Goal: Transaction & Acquisition: Purchase product/service

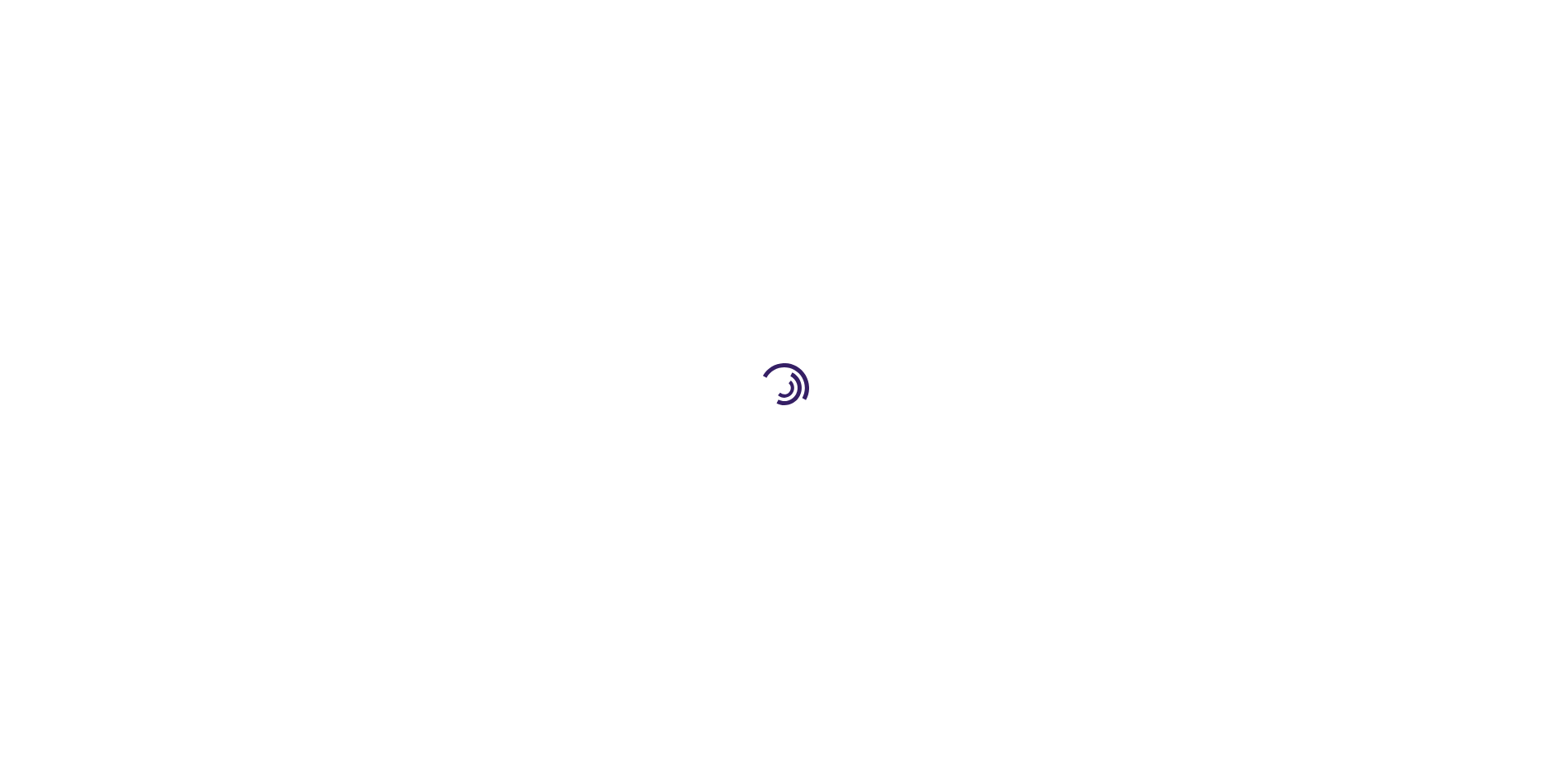
click at [1036, 25] on link "Log In" at bounding box center [1035, 25] width 32 height 13
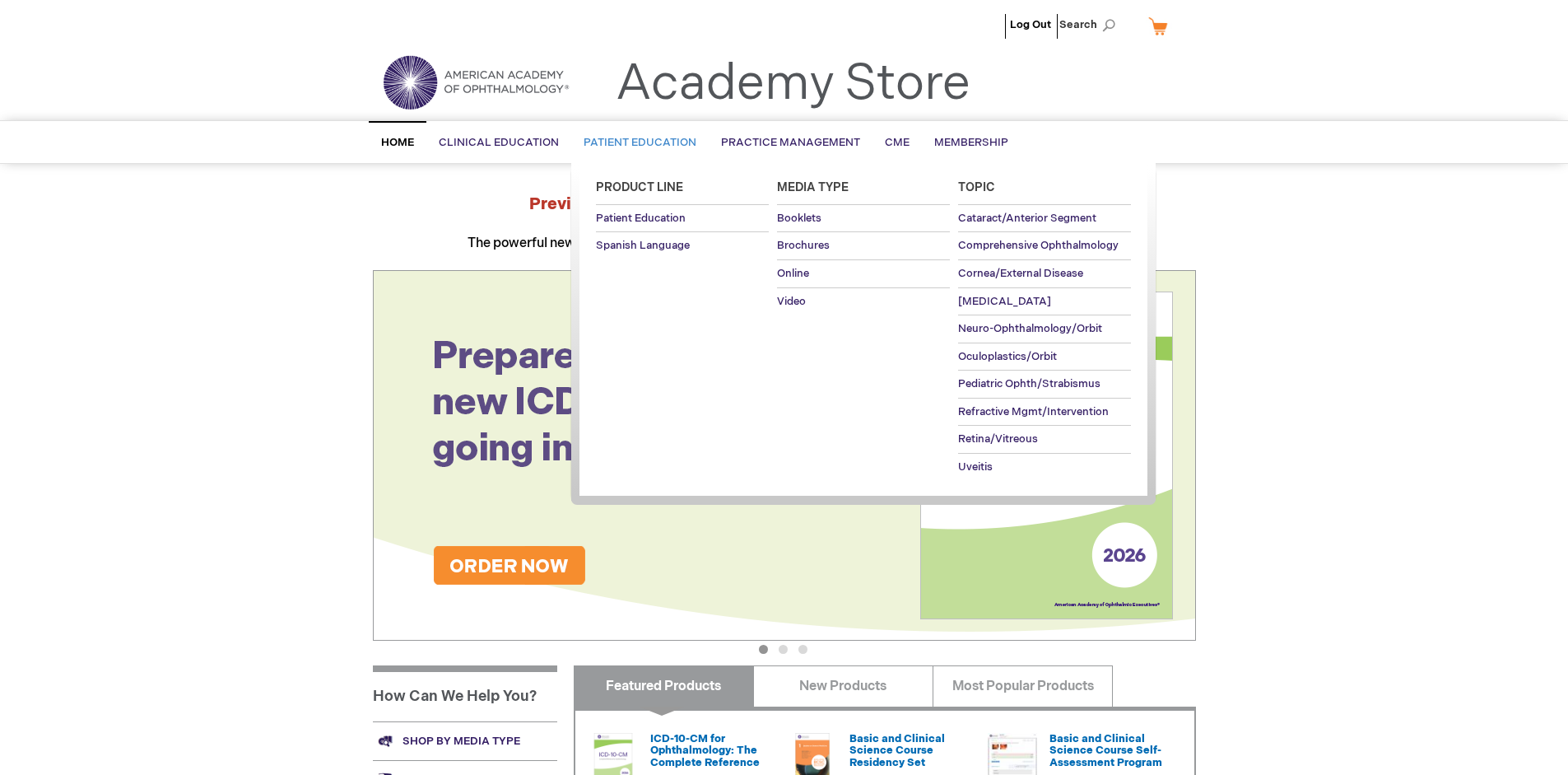
click at [635, 143] on span "Patient Education" at bounding box center [640, 143] width 113 height 13
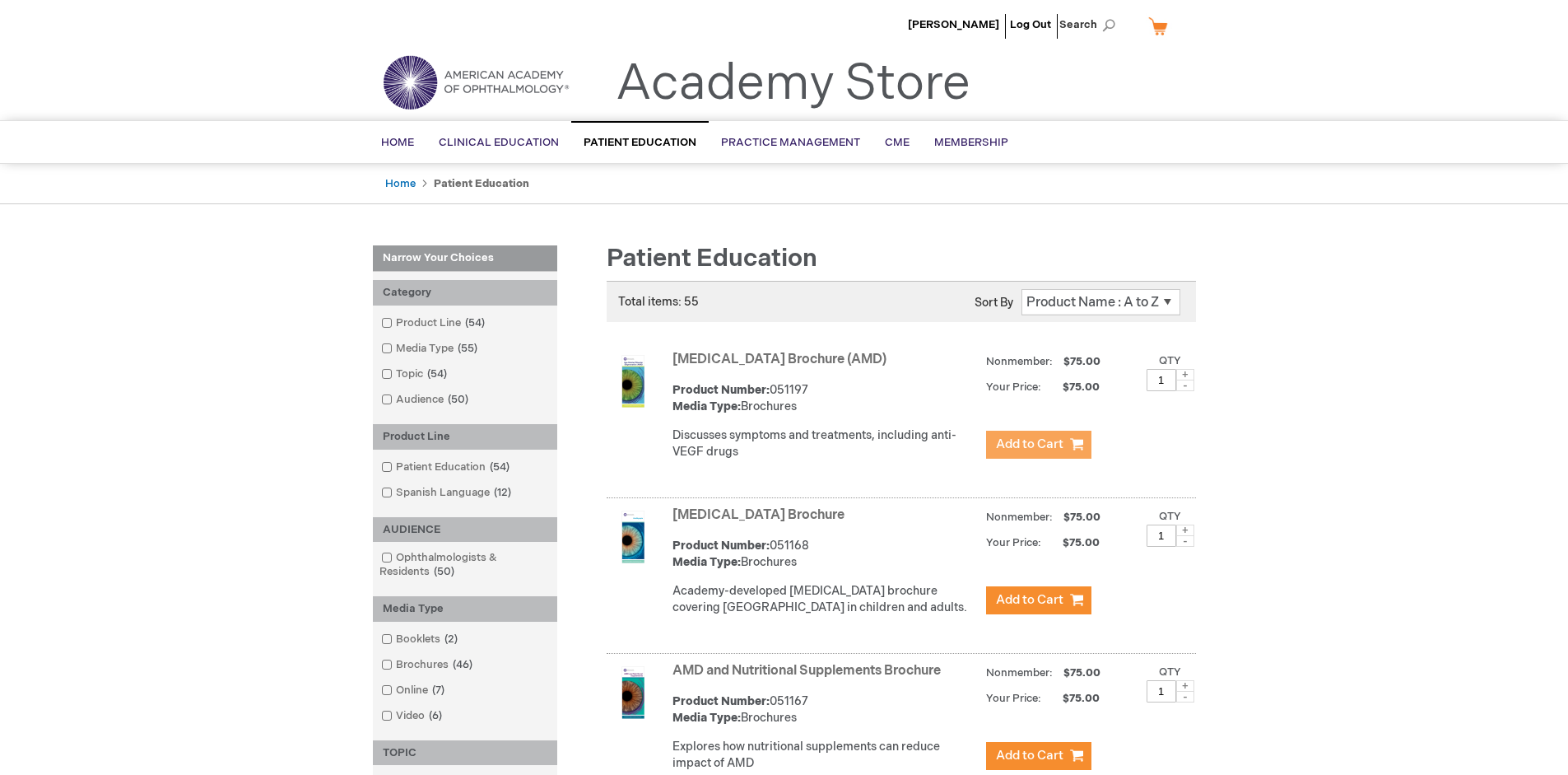
click at [1038, 444] on span "Add to Cart" at bounding box center [1029, 444] width 68 height 16
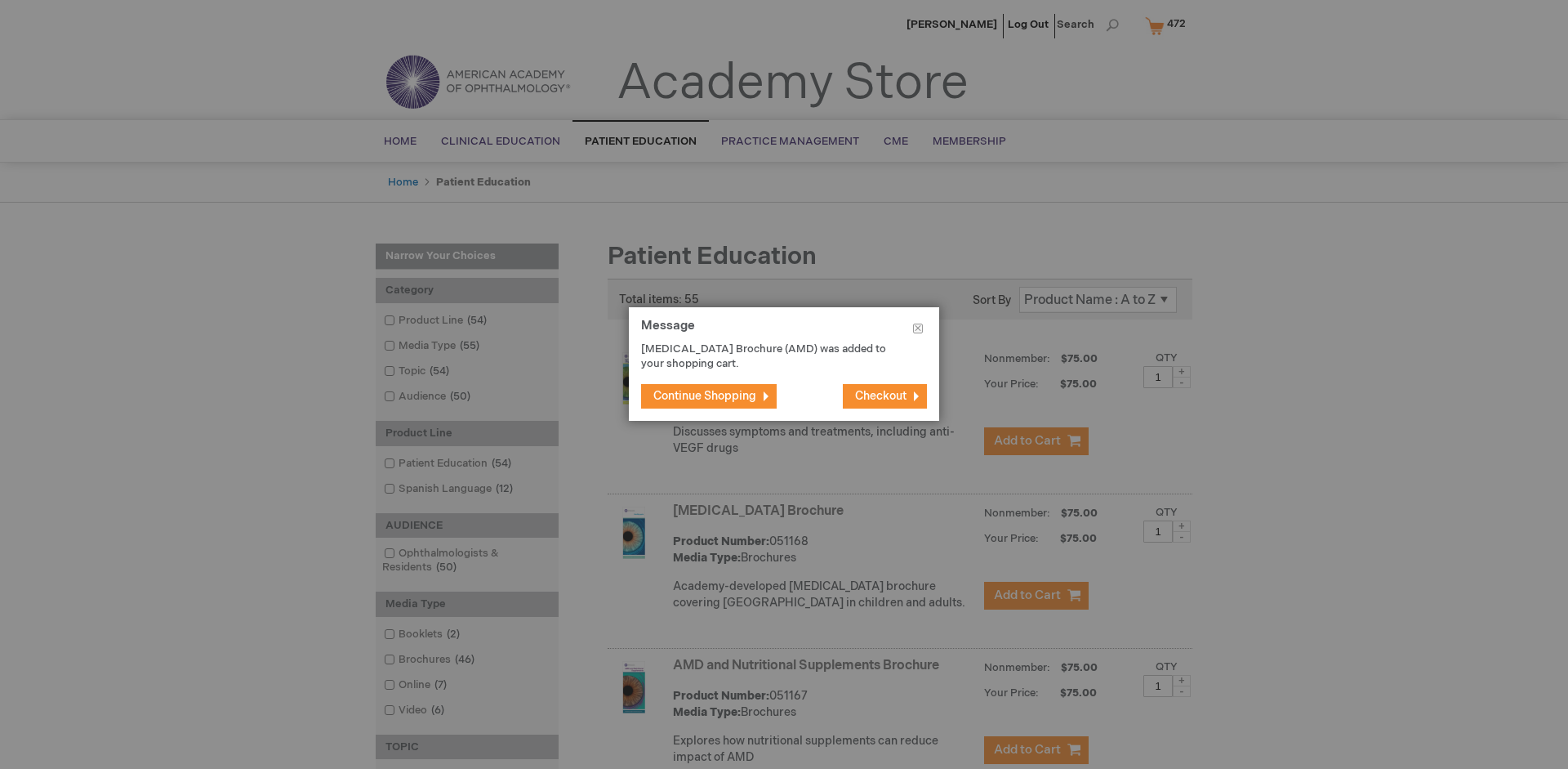
click at [705, 395] on span "Continue Shopping" at bounding box center [705, 395] width 103 height 14
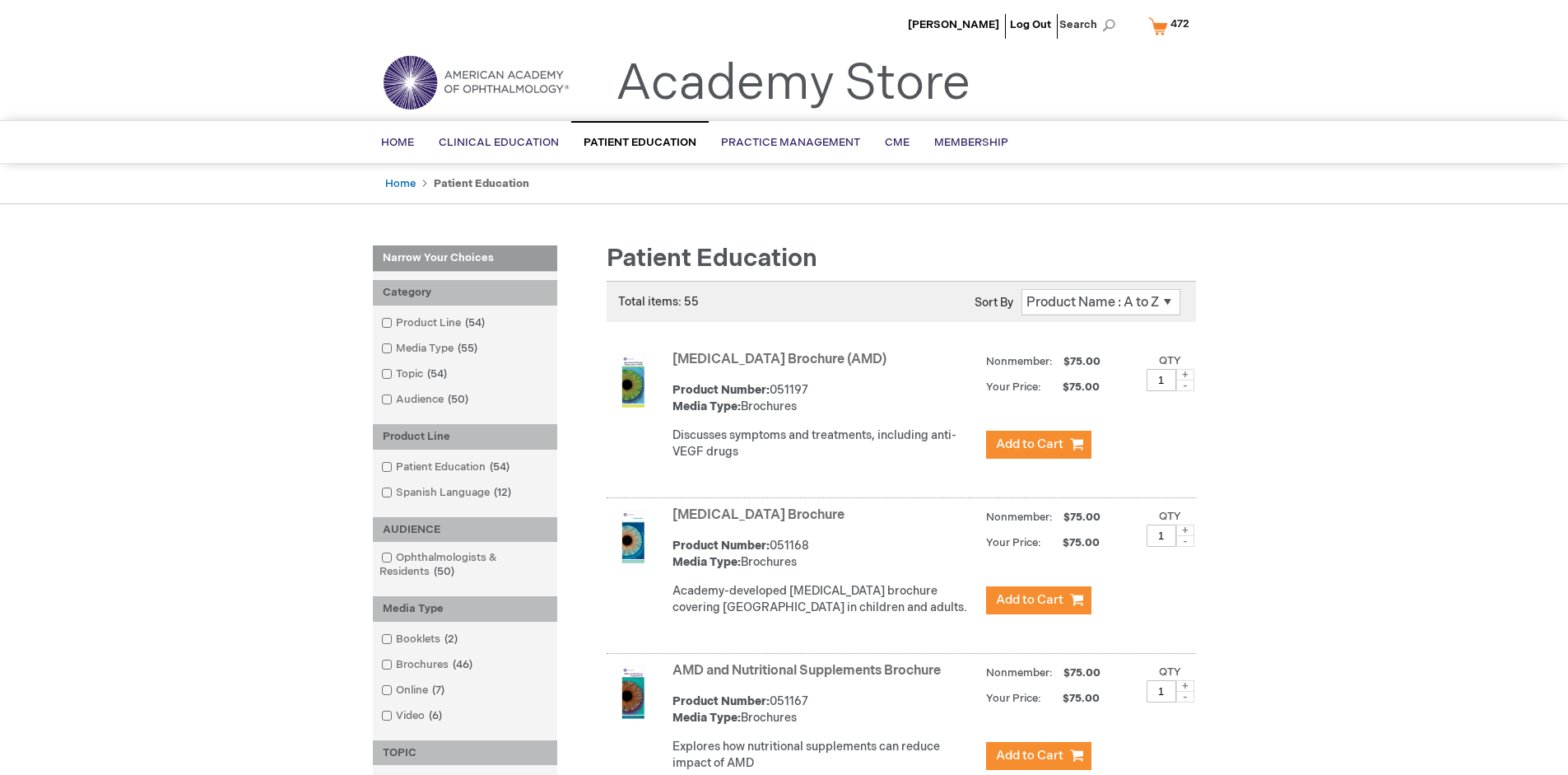
click at [810, 678] on link "AMD and Nutritional Supplements Brochure" at bounding box center [806, 671] width 268 height 16
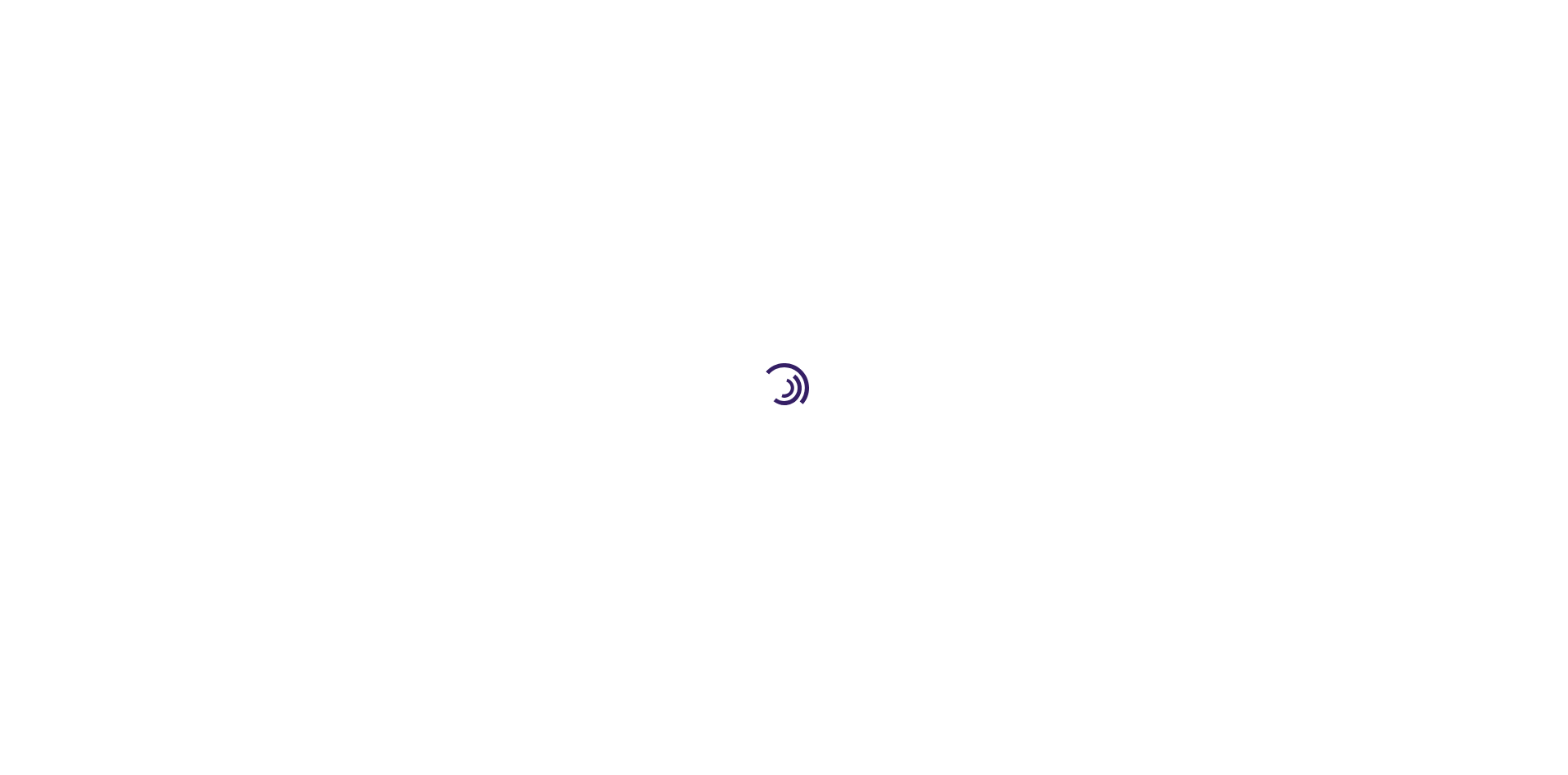
type input "1"
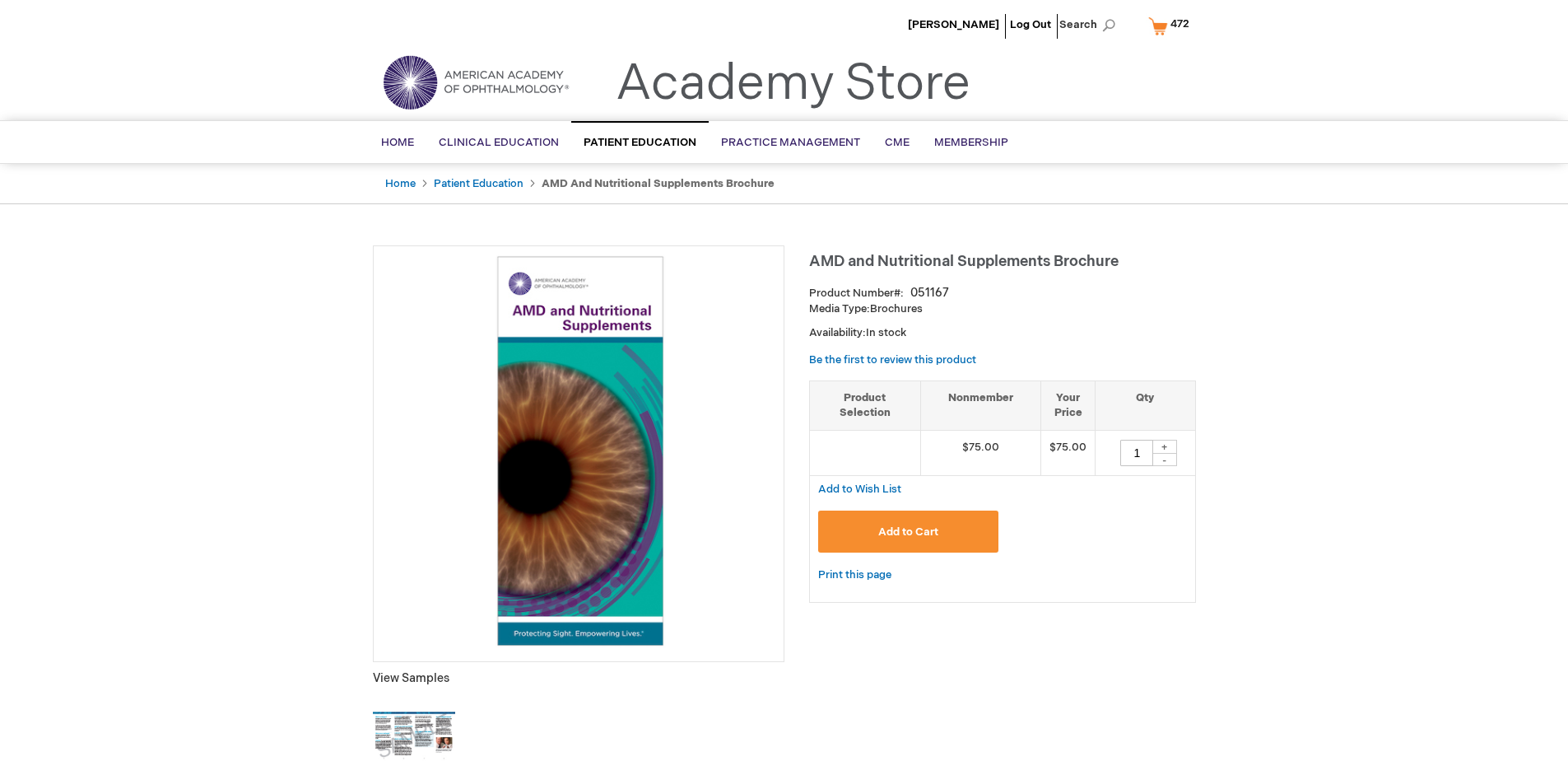
click at [908, 531] on span "Add to Cart" at bounding box center [908, 532] width 60 height 13
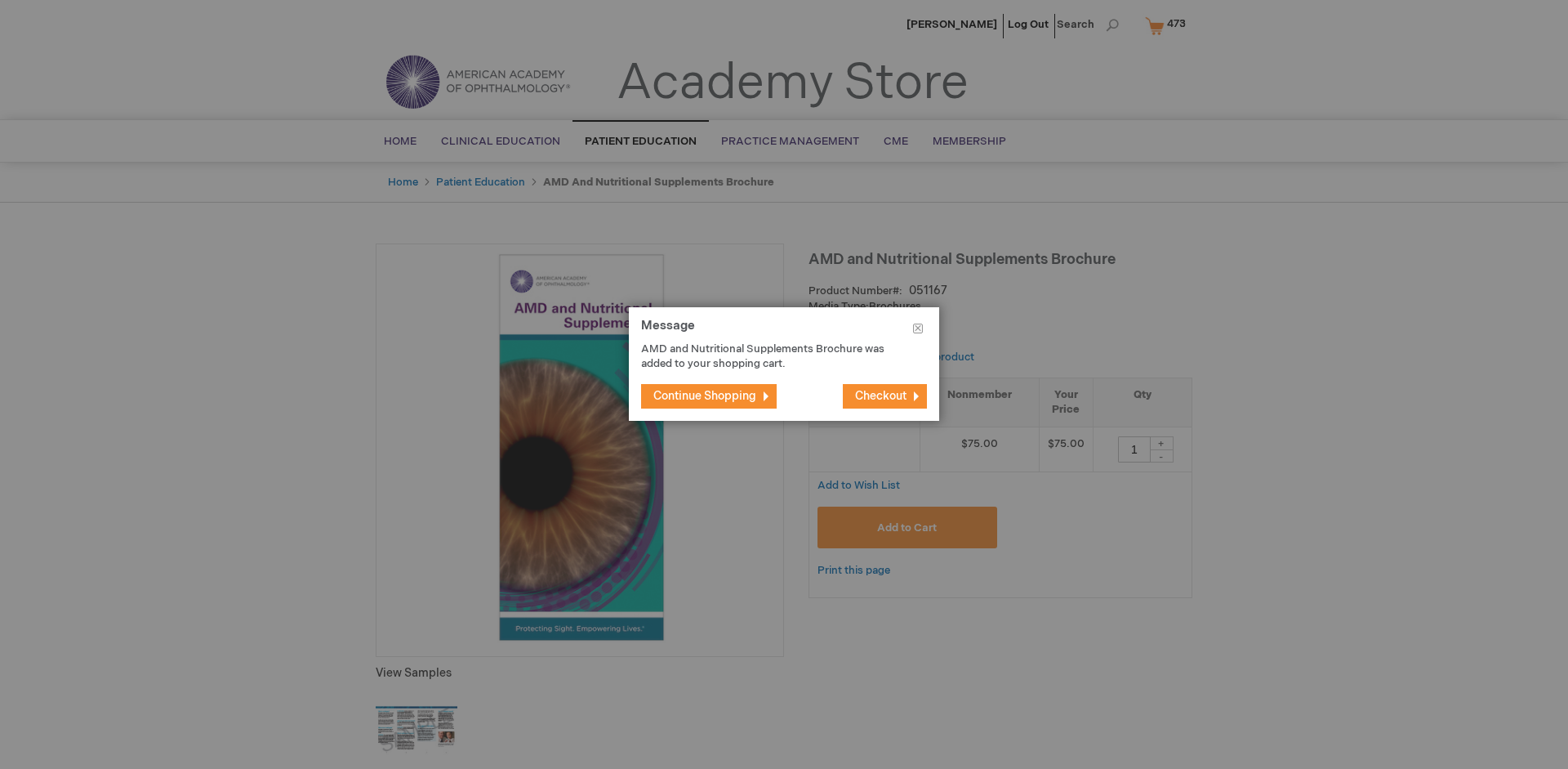
click at [705, 395] on span "Continue Shopping" at bounding box center [705, 395] width 103 height 14
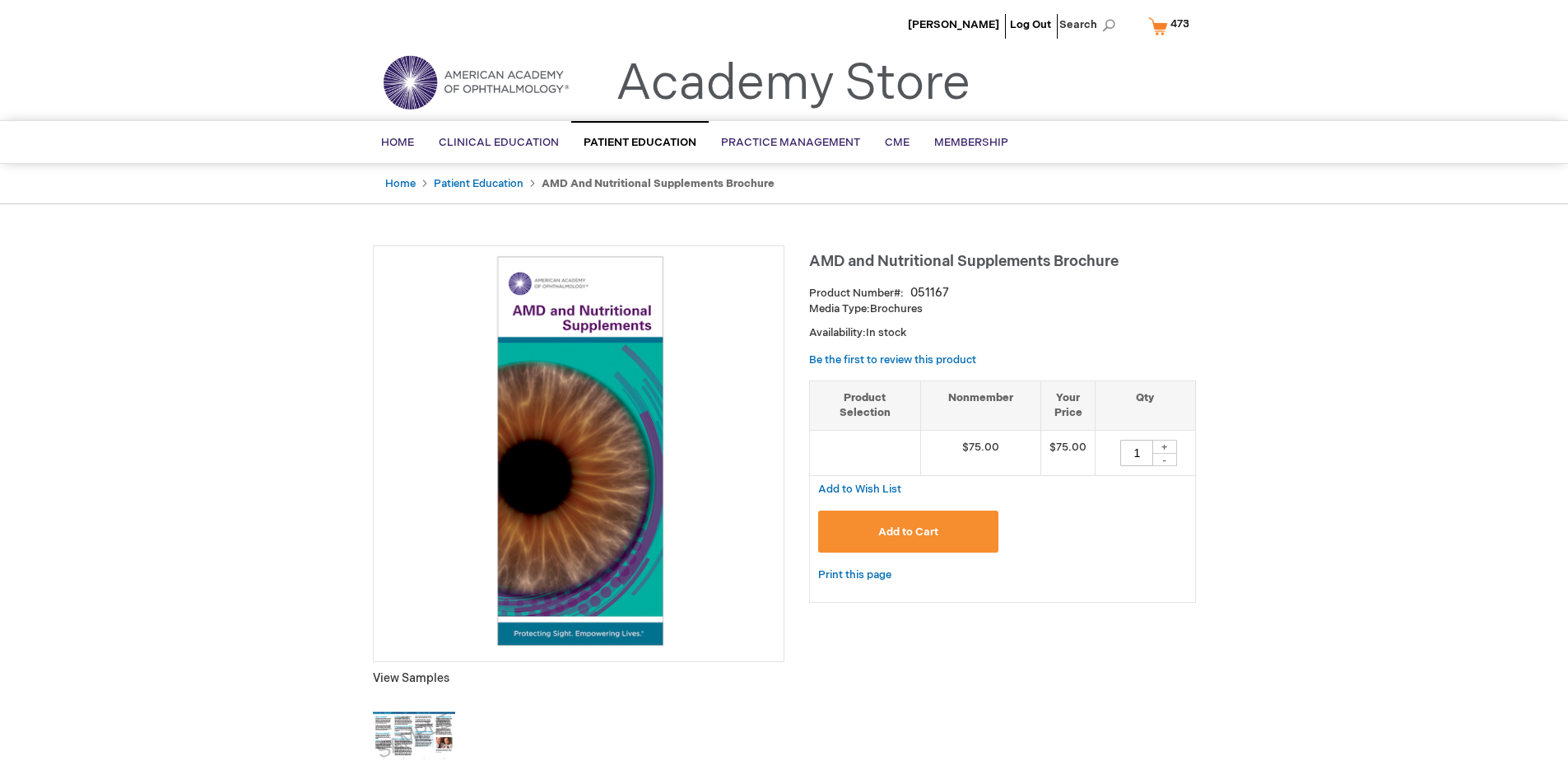
click at [1172, 26] on span "473" at bounding box center [1180, 24] width 19 height 13
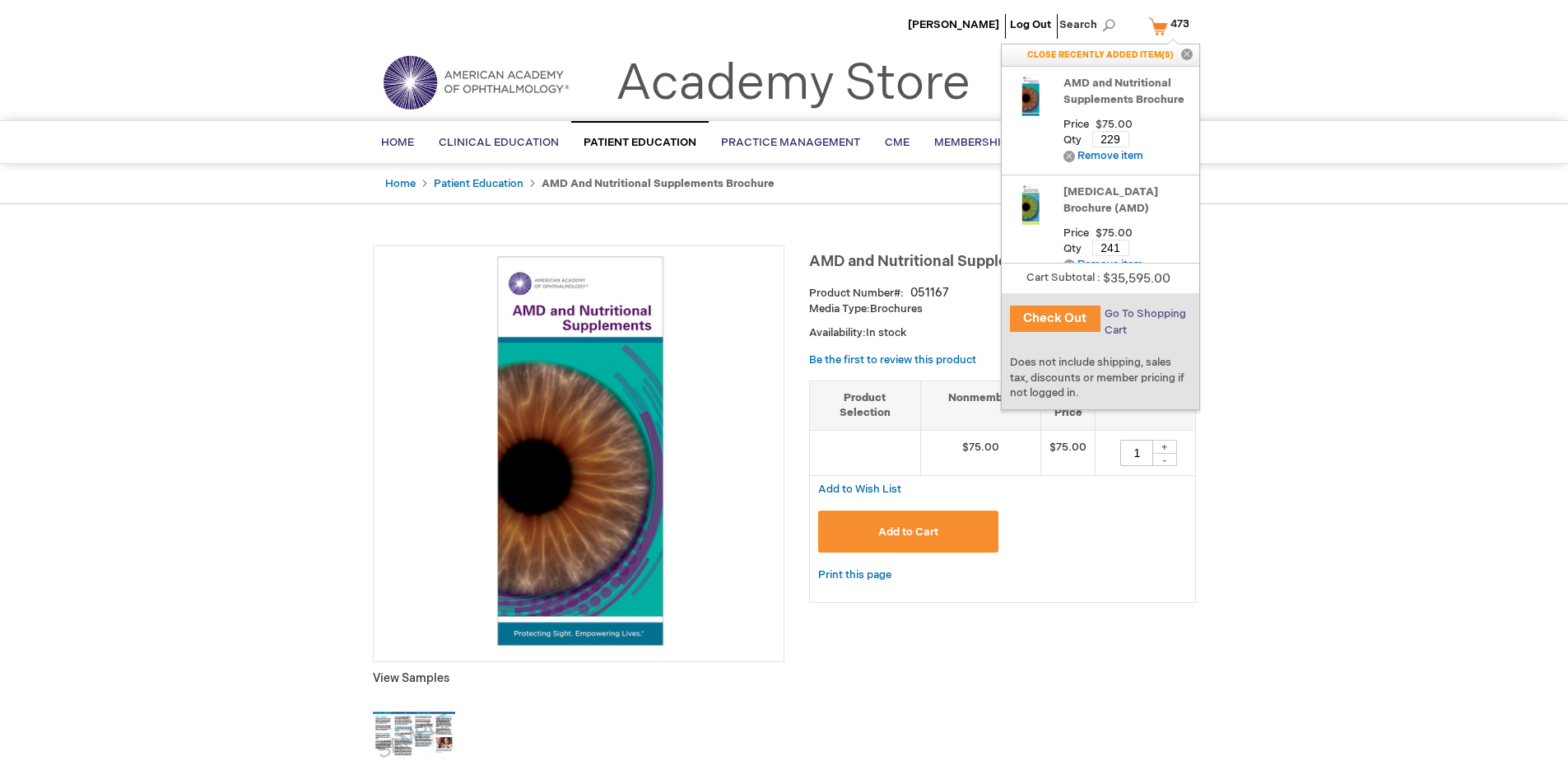
click at [1144, 314] on span "Go To Shopping Cart" at bounding box center [1146, 322] width 82 height 29
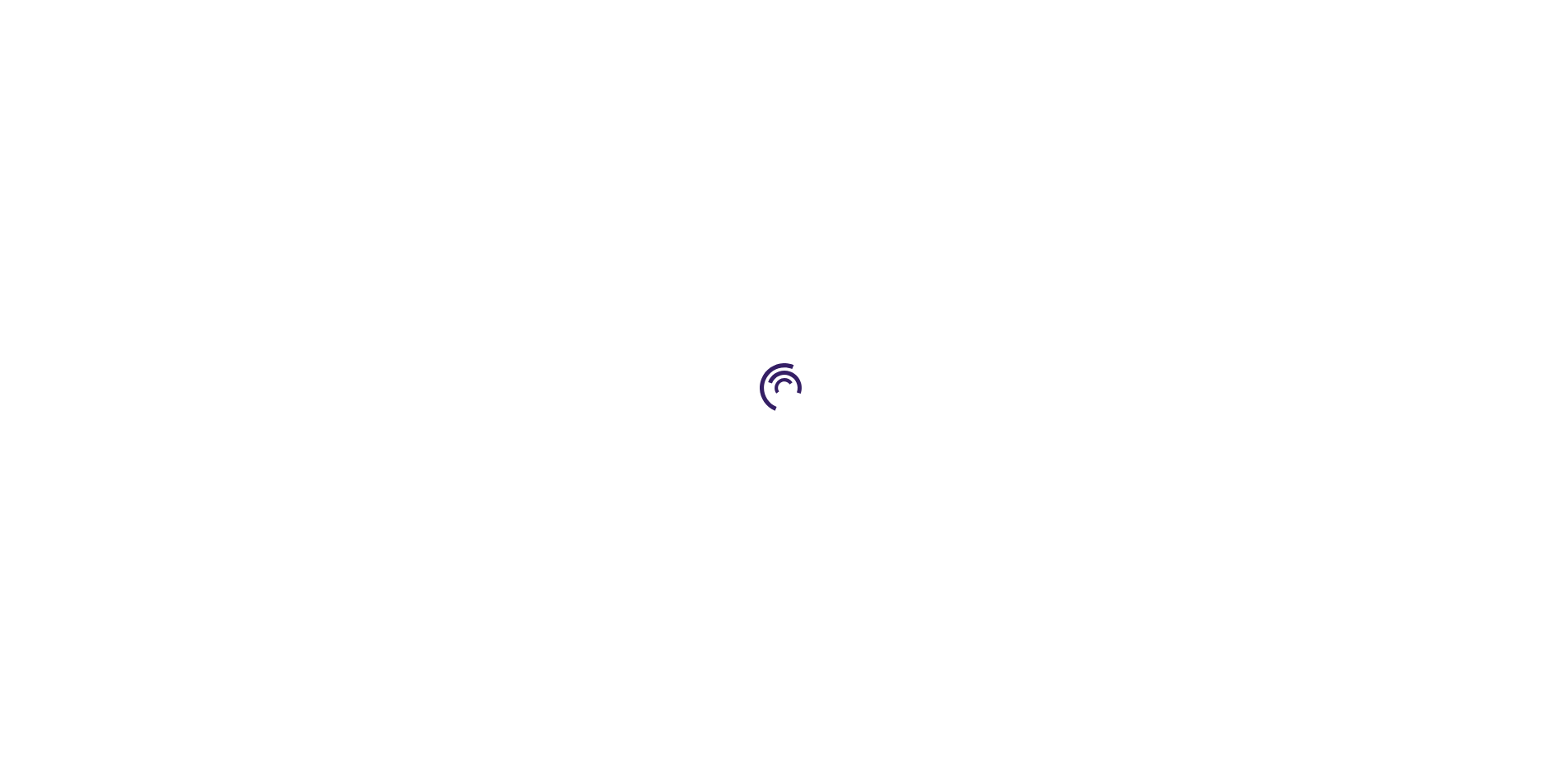
select select "US"
select select "41"
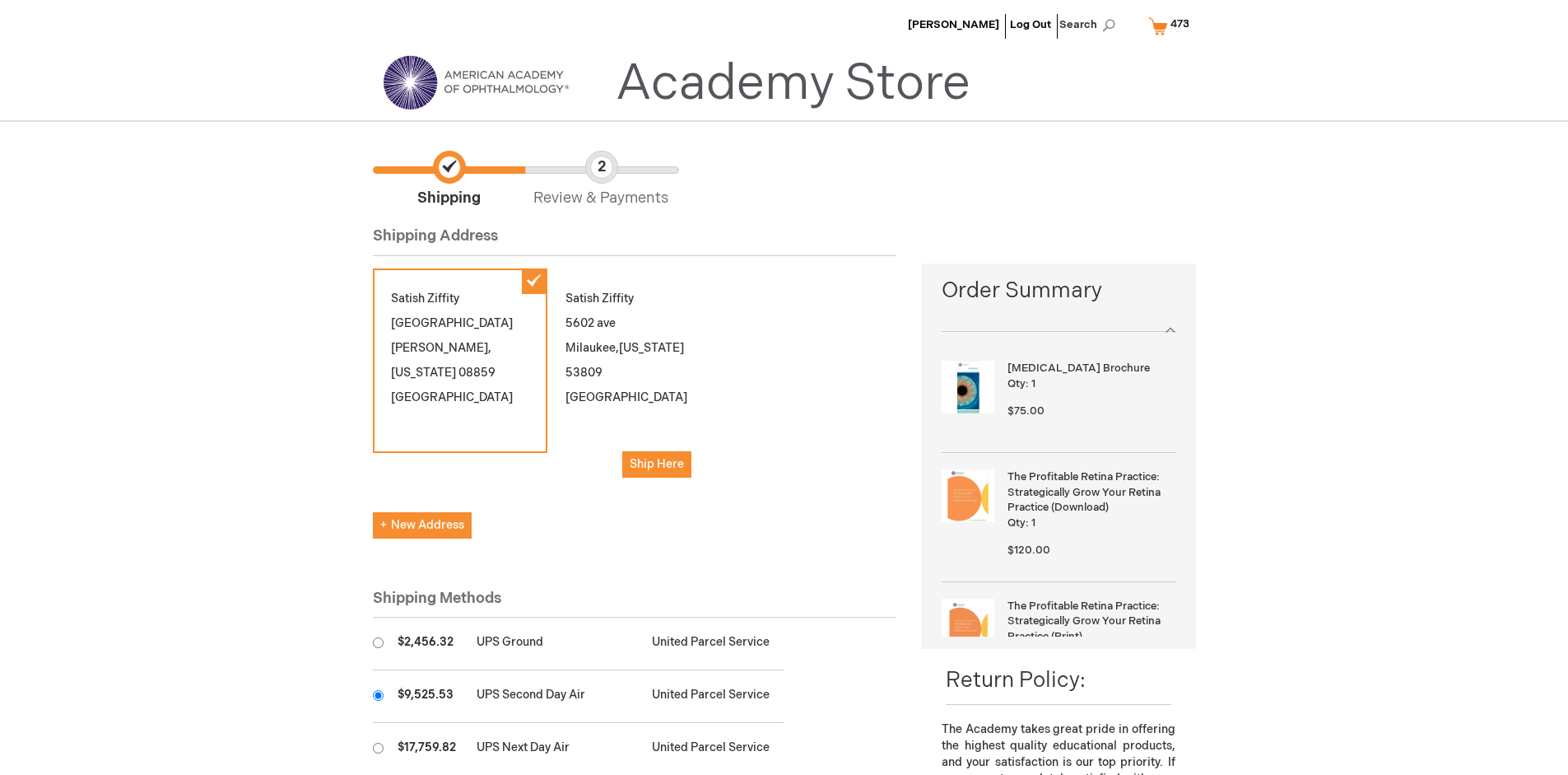
click at [378, 695] on input "radio" at bounding box center [378, 695] width 11 height 11
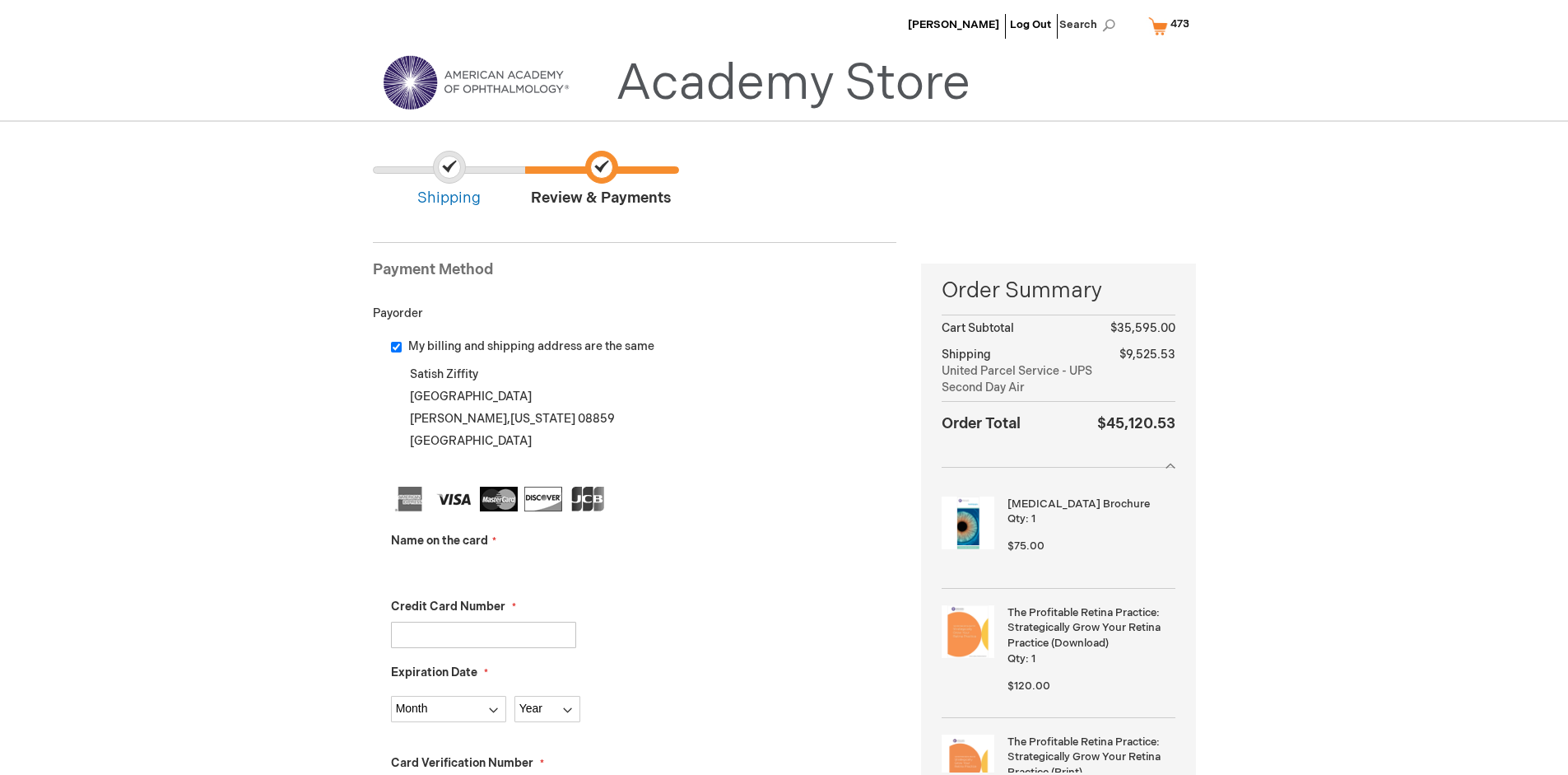
click at [483, 568] on input "Name on the card" at bounding box center [483, 569] width 185 height 27
